Goal: Task Accomplishment & Management: Use online tool/utility

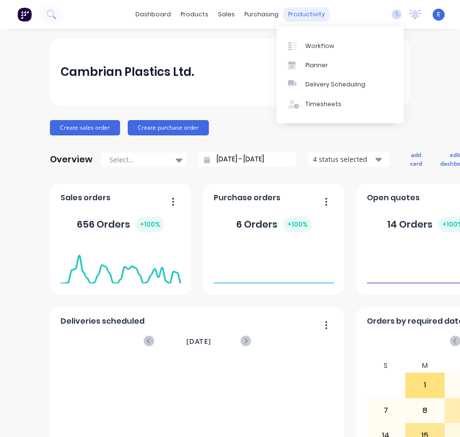
drag, startPoint x: 283, startPoint y: 12, endPoint x: 290, endPoint y: 20, distance: 10.6
click at [284, 13] on div "productivity" at bounding box center [306, 14] width 47 height 14
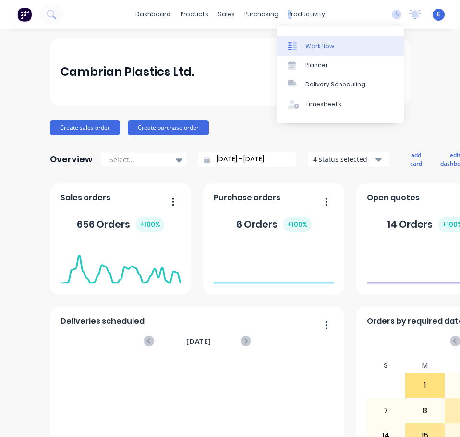
click at [304, 43] on link "Workflow" at bounding box center [340, 45] width 127 height 19
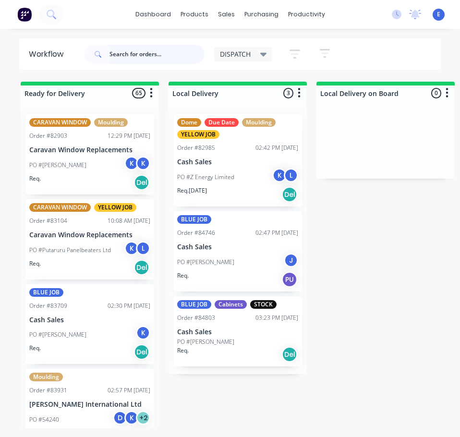
click at [151, 59] on input "text" at bounding box center [157, 54] width 95 height 19
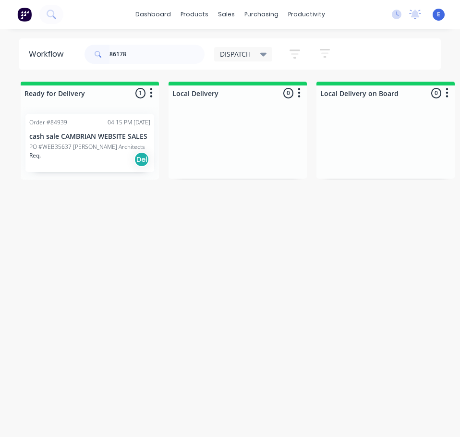
click at [106, 163] on div "Req. Del" at bounding box center [89, 159] width 121 height 16
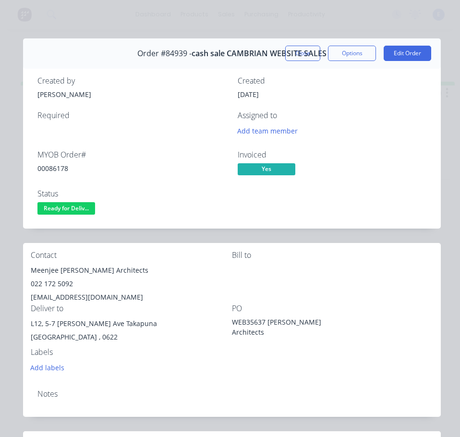
click at [49, 168] on div "00086178" at bounding box center [131, 168] width 189 height 10
copy div "00086178"
drag, startPoint x: 73, startPoint y: 273, endPoint x: 36, endPoint y: 271, distance: 37.0
click at [27, 275] on div "Contact Meenjee [PERSON_NAME] Architects 022 172 5092 [EMAIL_ADDRESS][DOMAIN_NA…" at bounding box center [232, 312] width 418 height 139
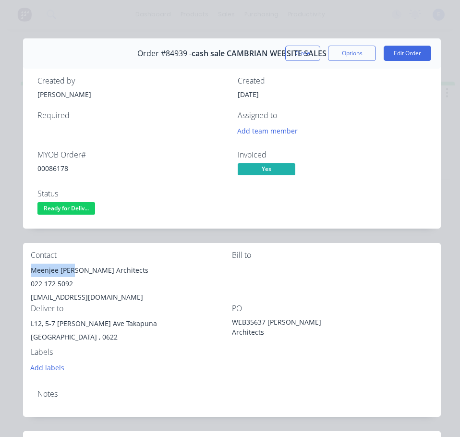
copy div "Meenjee [PERSON_NAME]"
click at [76, 269] on div "Meenjee [PERSON_NAME] Architects" at bounding box center [131, 270] width 201 height 13
drag, startPoint x: 76, startPoint y: 269, endPoint x: 82, endPoint y: 274, distance: 8.2
click at [78, 269] on div "Meenjee [PERSON_NAME] Architects" at bounding box center [131, 270] width 201 height 13
click at [84, 275] on div "Meenjee [PERSON_NAME] Architects" at bounding box center [131, 270] width 201 height 13
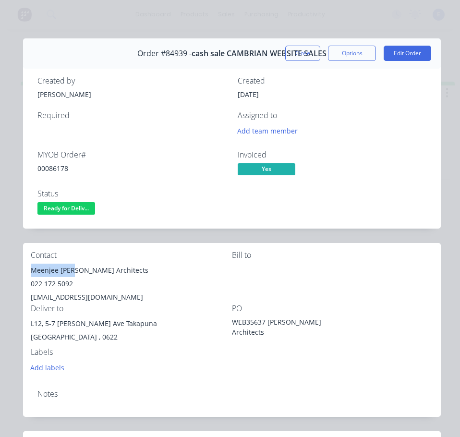
click at [81, 273] on div "Meenjee [PERSON_NAME] Architects" at bounding box center [131, 270] width 201 height 13
click at [88, 309] on div "Deliver to" at bounding box center [131, 308] width 201 height 9
click at [76, 269] on div "Meenjee [PERSON_NAME] Architects" at bounding box center [131, 270] width 201 height 13
drag, startPoint x: 77, startPoint y: 271, endPoint x: 149, endPoint y: 277, distance: 72.3
click at [149, 277] on div "Meenjee [PERSON_NAME] Architects 022 172 5092 [EMAIL_ADDRESS][DOMAIN_NAME]" at bounding box center [131, 284] width 201 height 40
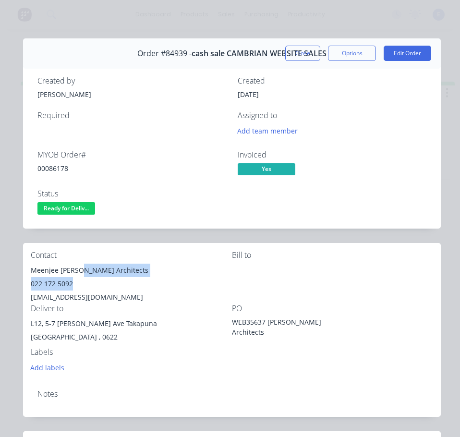
click at [149, 277] on div "022 172 5092" at bounding box center [131, 283] width 201 height 13
drag, startPoint x: 77, startPoint y: 271, endPoint x: 132, endPoint y: 276, distance: 54.5
click at [132, 276] on div "Meenjee [PERSON_NAME] Architects" at bounding box center [131, 270] width 201 height 13
copy div "[PERSON_NAME] Architects"
click at [52, 282] on div "022 172 5092" at bounding box center [131, 283] width 201 height 13
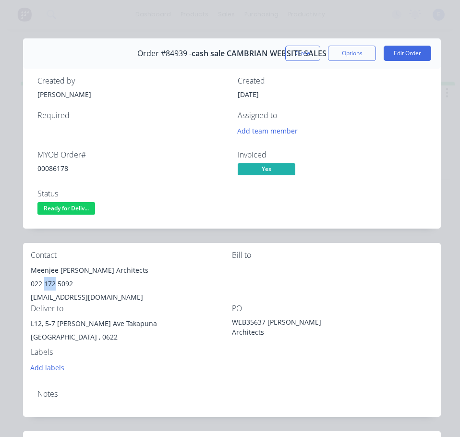
click at [53, 282] on div "022 172 5092" at bounding box center [131, 283] width 201 height 13
click at [54, 282] on div "022 172 5092" at bounding box center [131, 283] width 201 height 13
copy div "022 172 5092"
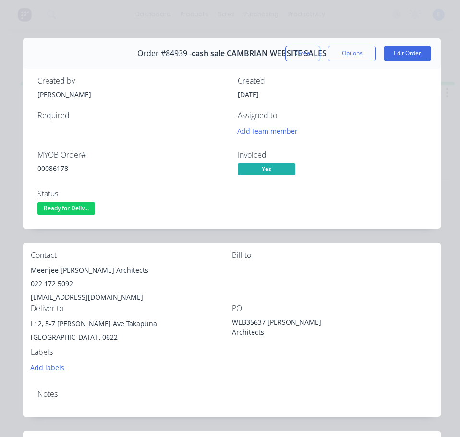
click at [72, 296] on div "[EMAIL_ADDRESS][DOMAIN_NAME]" at bounding box center [131, 297] width 201 height 13
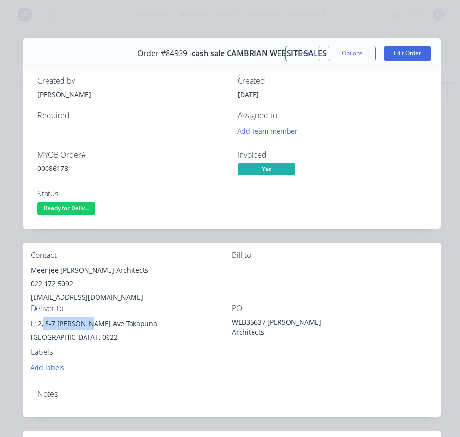
drag, startPoint x: 88, startPoint y: 323, endPoint x: 44, endPoint y: 327, distance: 44.4
click at [44, 327] on div "L12, 5-7 [PERSON_NAME] Ave Takapuna" at bounding box center [131, 323] width 201 height 13
copy div "[STREET_ADDRESS][PERSON_NAME]"
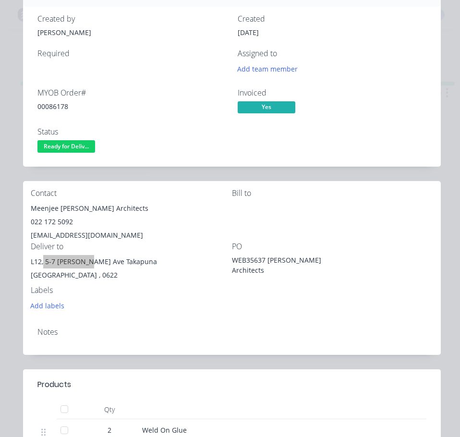
scroll to position [38, 0]
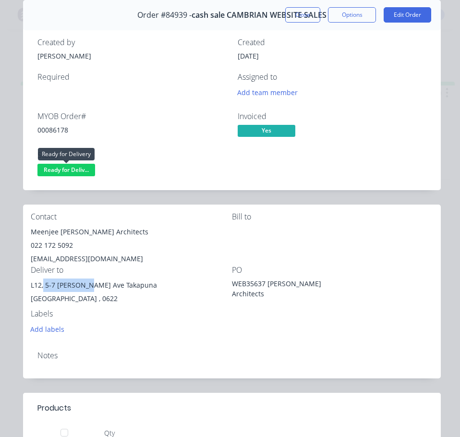
click at [59, 171] on span "Ready for Deliv..." at bounding box center [66, 170] width 58 height 12
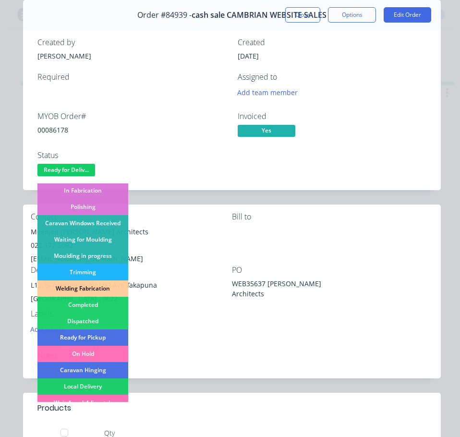
scroll to position [144, 0]
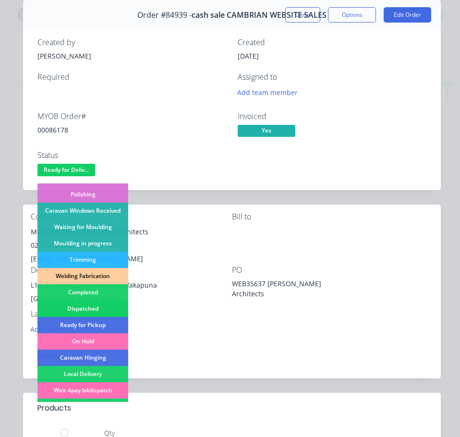
click at [85, 306] on div "Dispatched" at bounding box center [82, 309] width 91 height 16
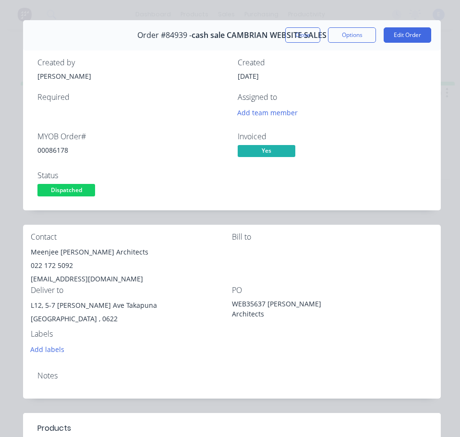
scroll to position [0, 0]
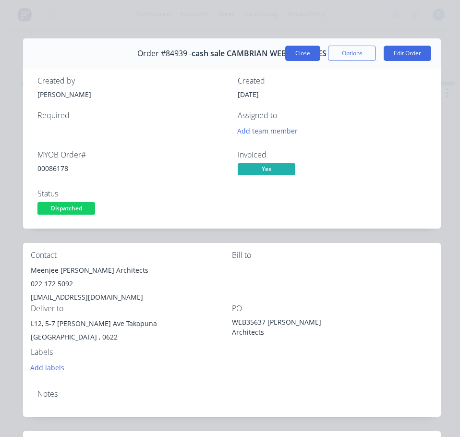
click at [305, 50] on button "Close" at bounding box center [302, 53] width 35 height 15
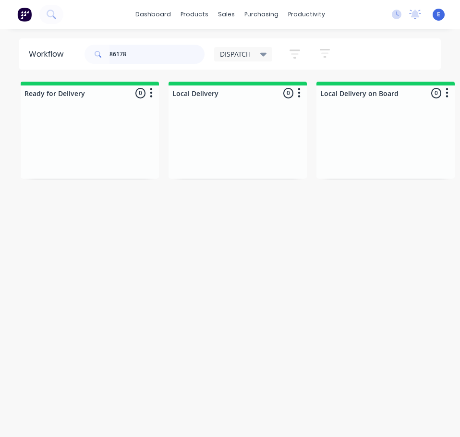
click at [146, 60] on input "86178" at bounding box center [157, 54] width 95 height 19
type input "86179"
click at [61, 154] on div "Req. Del" at bounding box center [89, 159] width 121 height 16
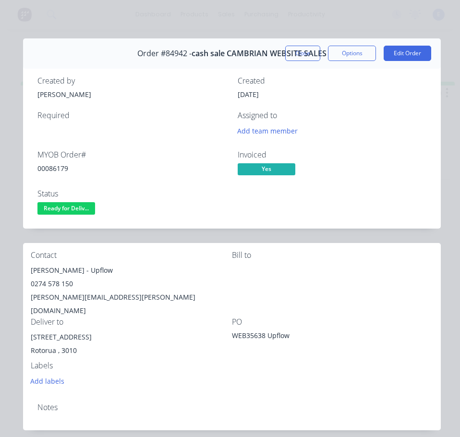
click at [54, 168] on div "00086179" at bounding box center [131, 168] width 189 height 10
copy div "00086179"
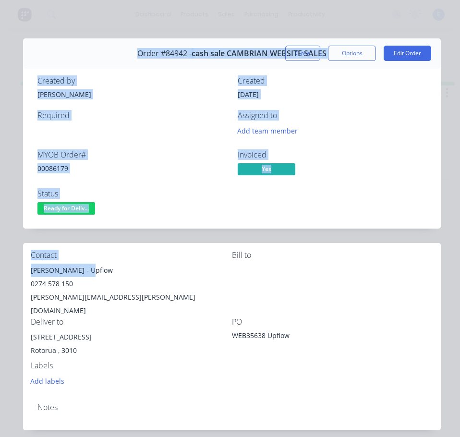
drag, startPoint x: 85, startPoint y: 271, endPoint x: 21, endPoint y: 267, distance: 64.1
click at [21, 267] on div "Order details Collaborate Checklists 0/0 Tracking Linked Orders Timeline Profit…" at bounding box center [230, 364] width 441 height 653
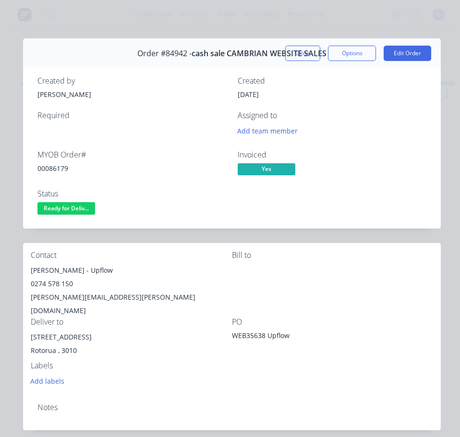
click at [104, 289] on div "0274 578 150" at bounding box center [131, 283] width 201 height 13
drag, startPoint x: 84, startPoint y: 272, endPoint x: 28, endPoint y: 276, distance: 55.9
click at [28, 276] on div "Contact [PERSON_NAME] - Upflow 0274 578 150 [EMAIL_ADDRESS][PERSON_NAME][DOMAIN…" at bounding box center [232, 319] width 418 height 152
copy div "[PERSON_NAME]"
click at [98, 272] on div "[PERSON_NAME] - Upflow" at bounding box center [131, 270] width 201 height 13
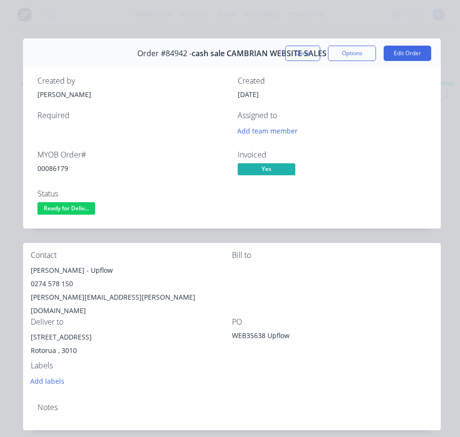
click at [98, 272] on div "[PERSON_NAME] - Upflow" at bounding box center [131, 270] width 201 height 13
copy div "Upflow"
click at [49, 283] on div "0274 578 150" at bounding box center [131, 283] width 201 height 13
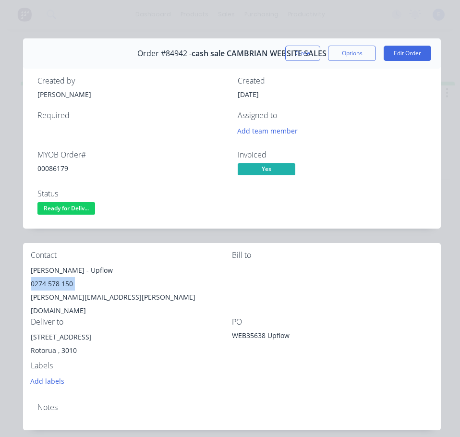
copy div "0274 578 150"
click at [69, 296] on div "[PERSON_NAME][EMAIL_ADDRESS][PERSON_NAME][DOMAIN_NAME]" at bounding box center [131, 304] width 201 height 27
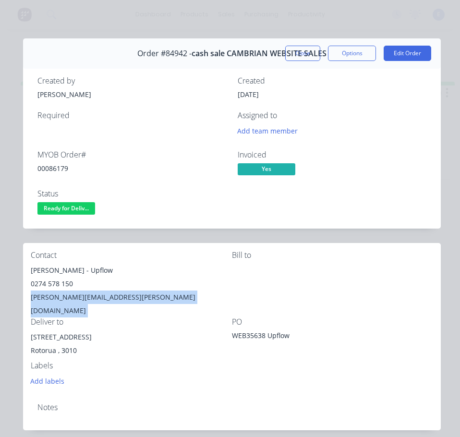
click at [69, 297] on div "[PERSON_NAME][EMAIL_ADDRESS][PERSON_NAME][DOMAIN_NAME]" at bounding box center [131, 304] width 201 height 27
copy div "[PERSON_NAME][EMAIL_ADDRESS][PERSON_NAME][DOMAIN_NAME]"
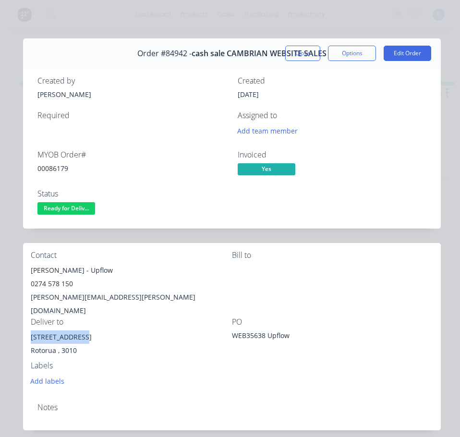
drag, startPoint x: 75, startPoint y: 323, endPoint x: 25, endPoint y: 330, distance: 49.9
click at [25, 330] on div "Contact [PERSON_NAME] - Upflow 0274 578 150 [EMAIL_ADDRESS][PERSON_NAME][DOMAIN…" at bounding box center [232, 319] width 418 height 152
